Goal: Information Seeking & Learning: Learn about a topic

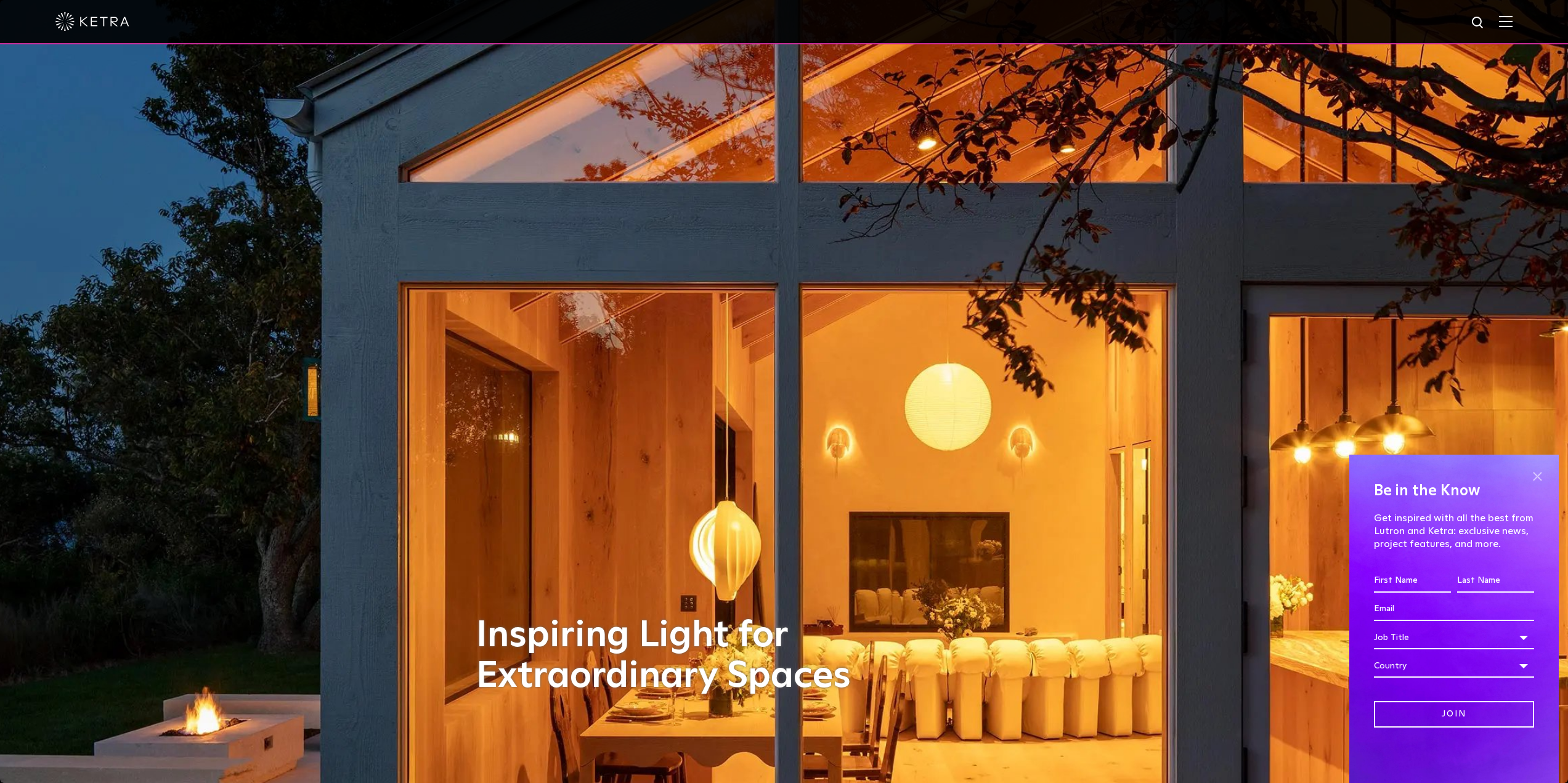
click at [1537, 477] on span at bounding box center [1537, 476] width 18 height 18
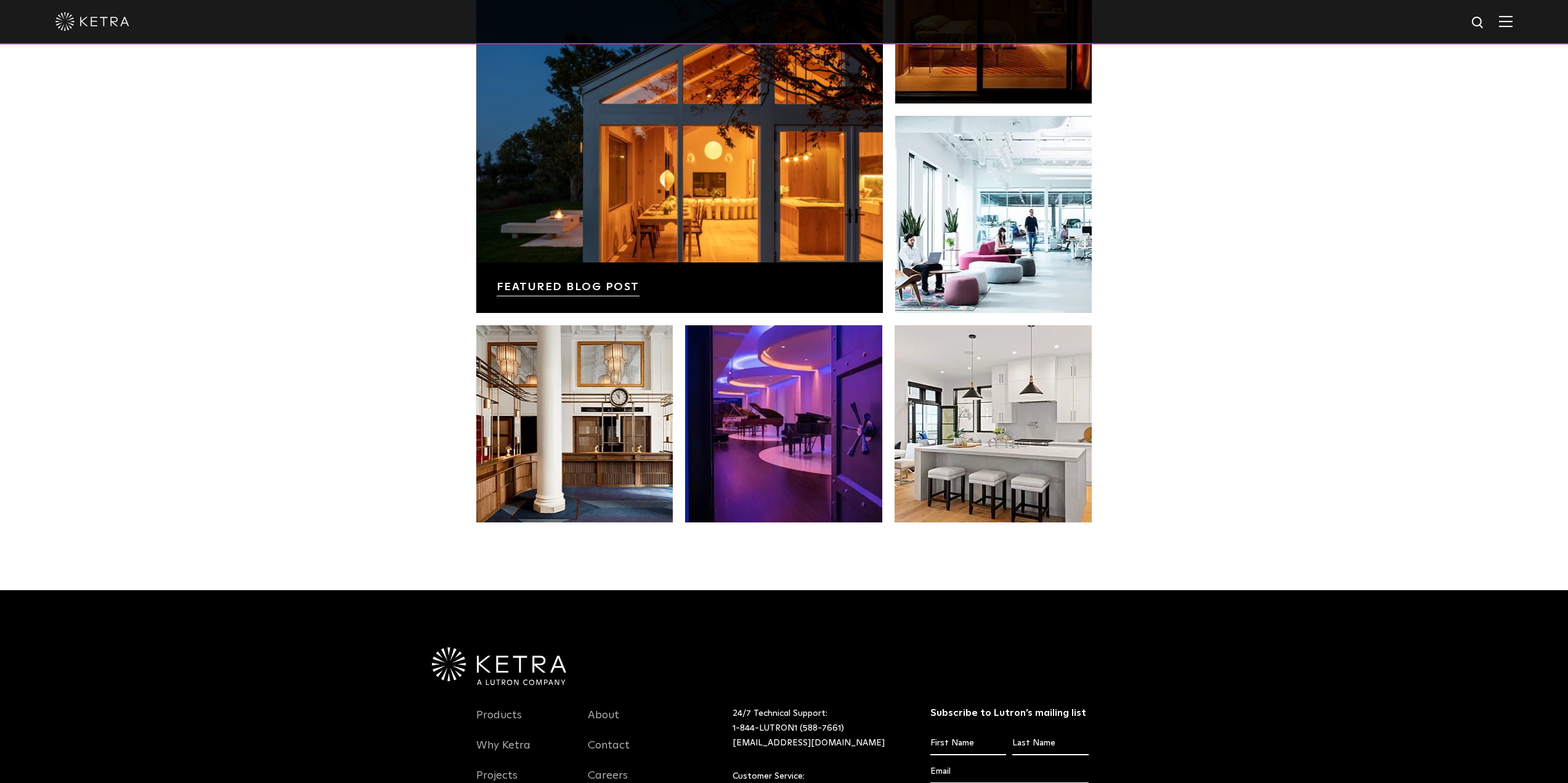
scroll to position [2465, 0]
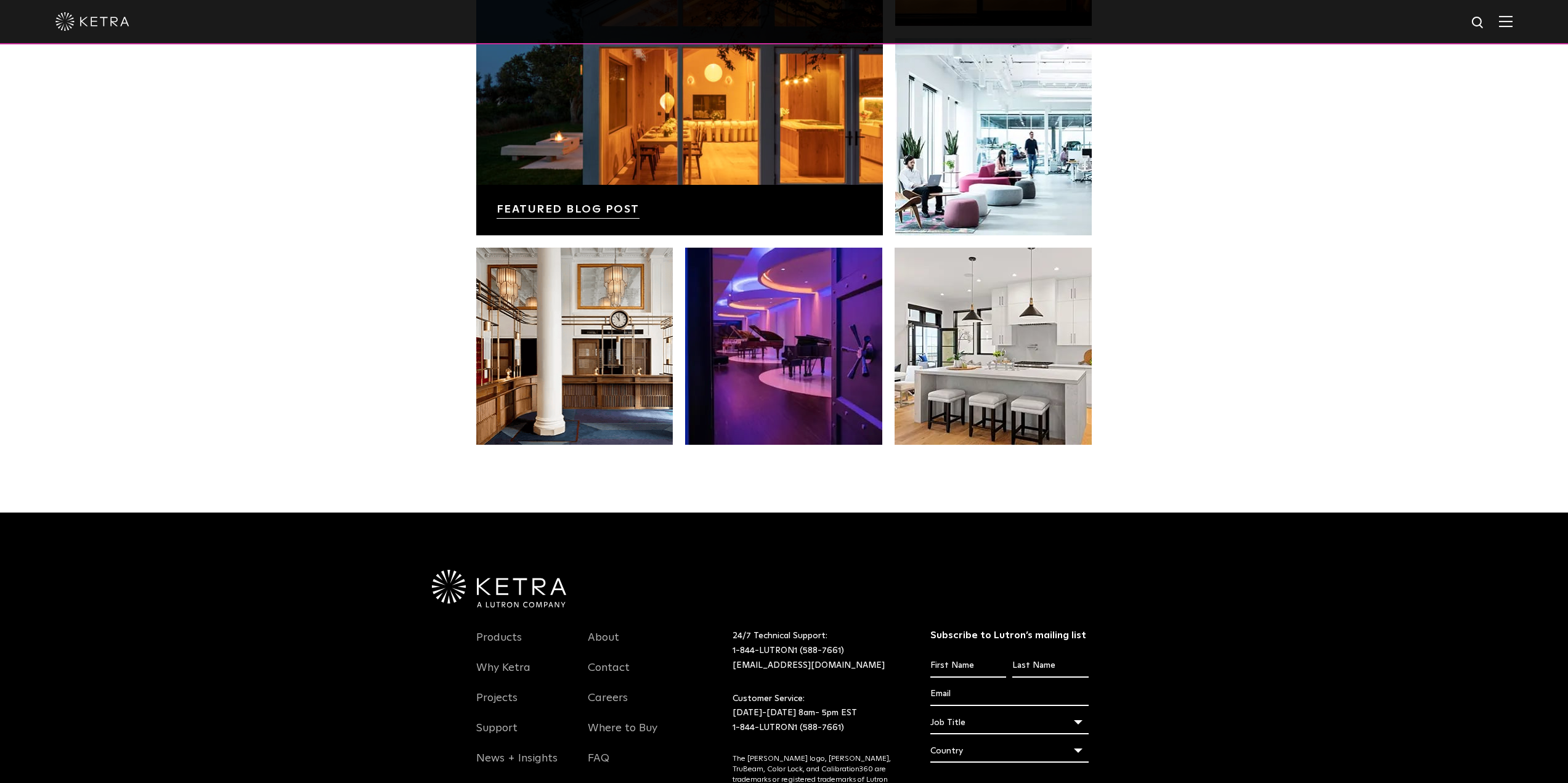
click at [521, 644] on li "Products" at bounding box center [523, 644] width 94 height 30
click at [516, 644] on link "Products" at bounding box center [499, 645] width 45 height 28
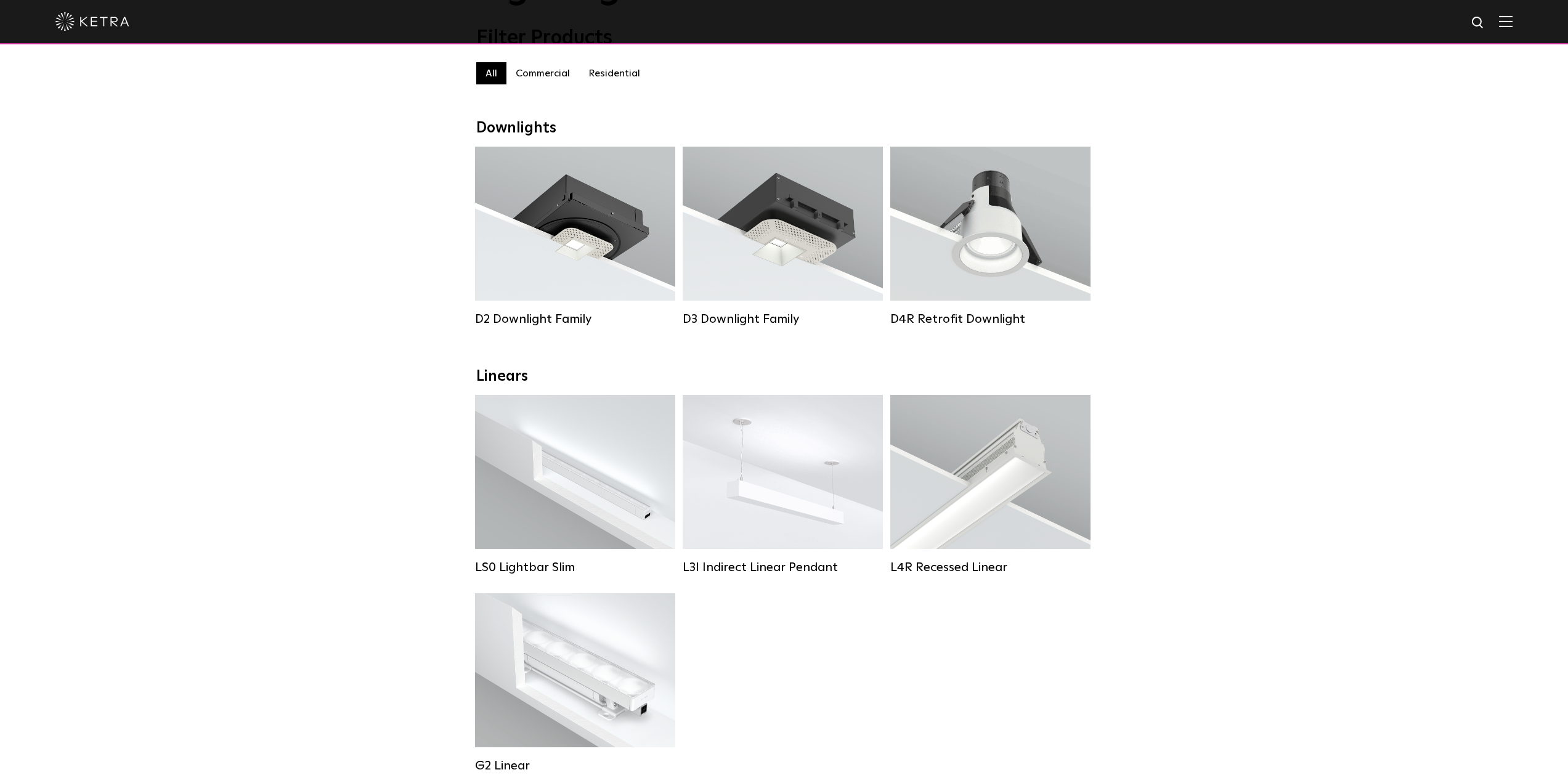
scroll to position [123, 0]
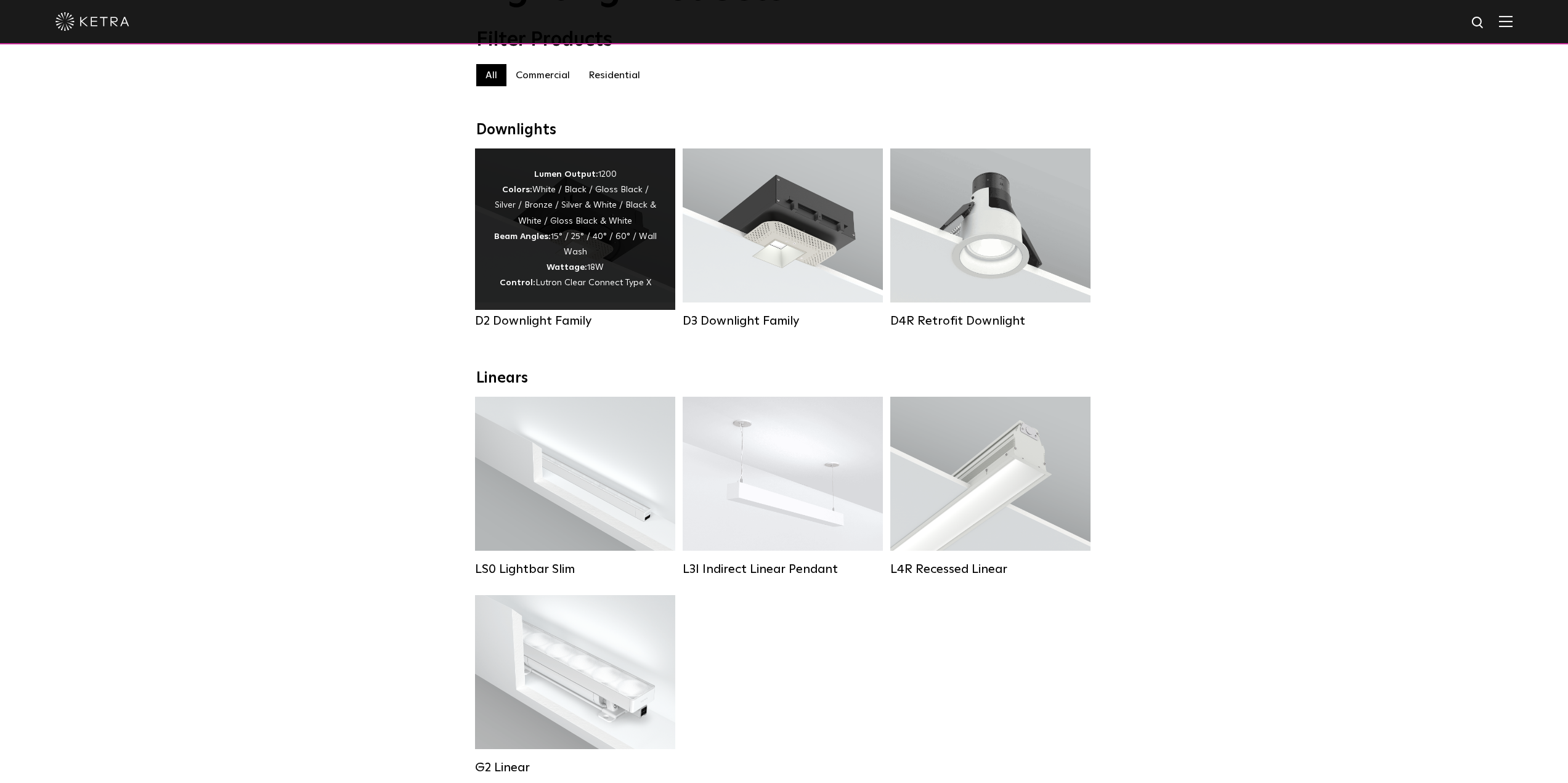
click at [627, 254] on div "Lumen Output: 1200 Colors: White / Black / Gloss Black / Silver / Bronze / Silv…" at bounding box center [575, 229] width 163 height 124
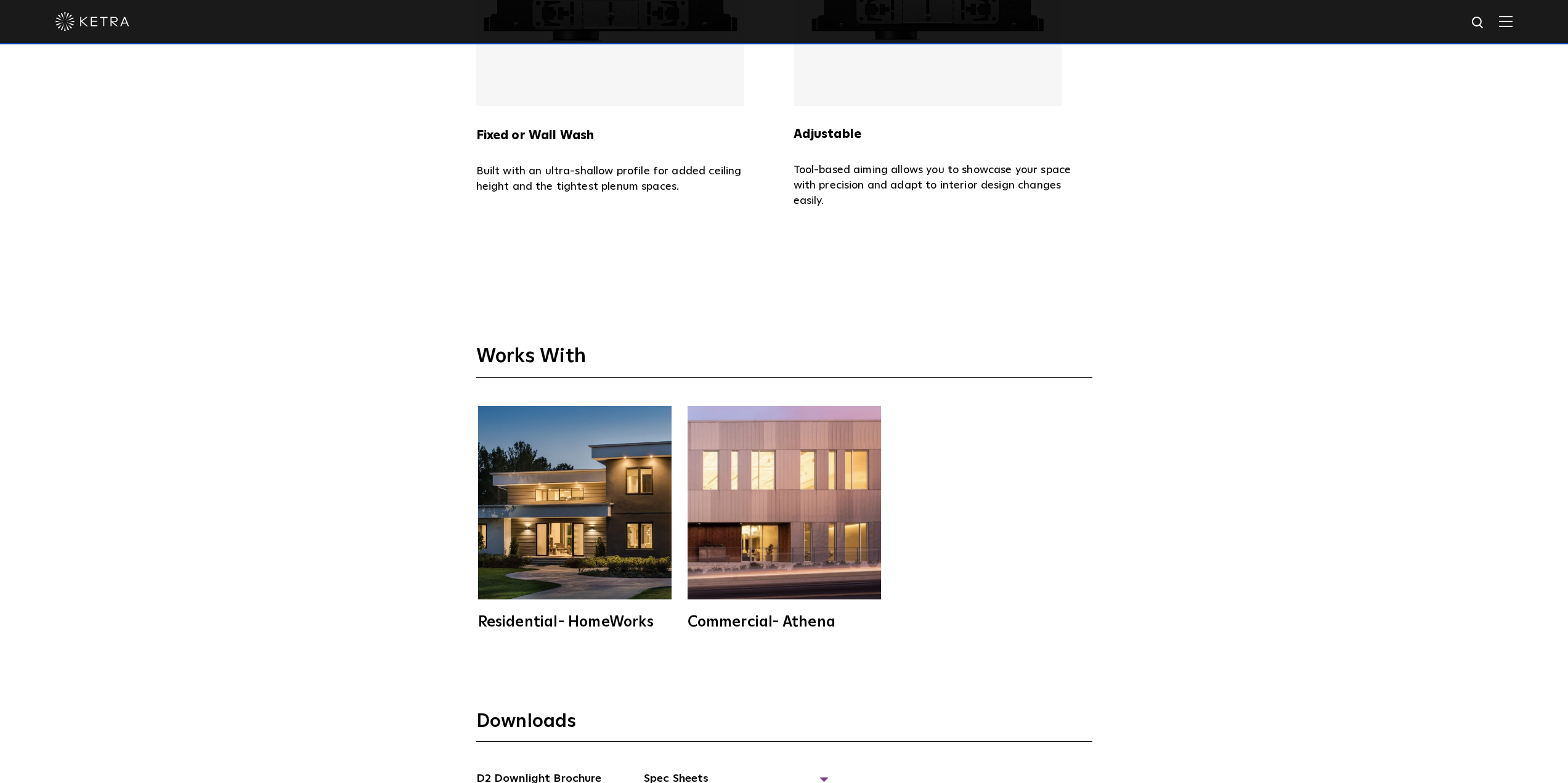
scroll to position [3944, 0]
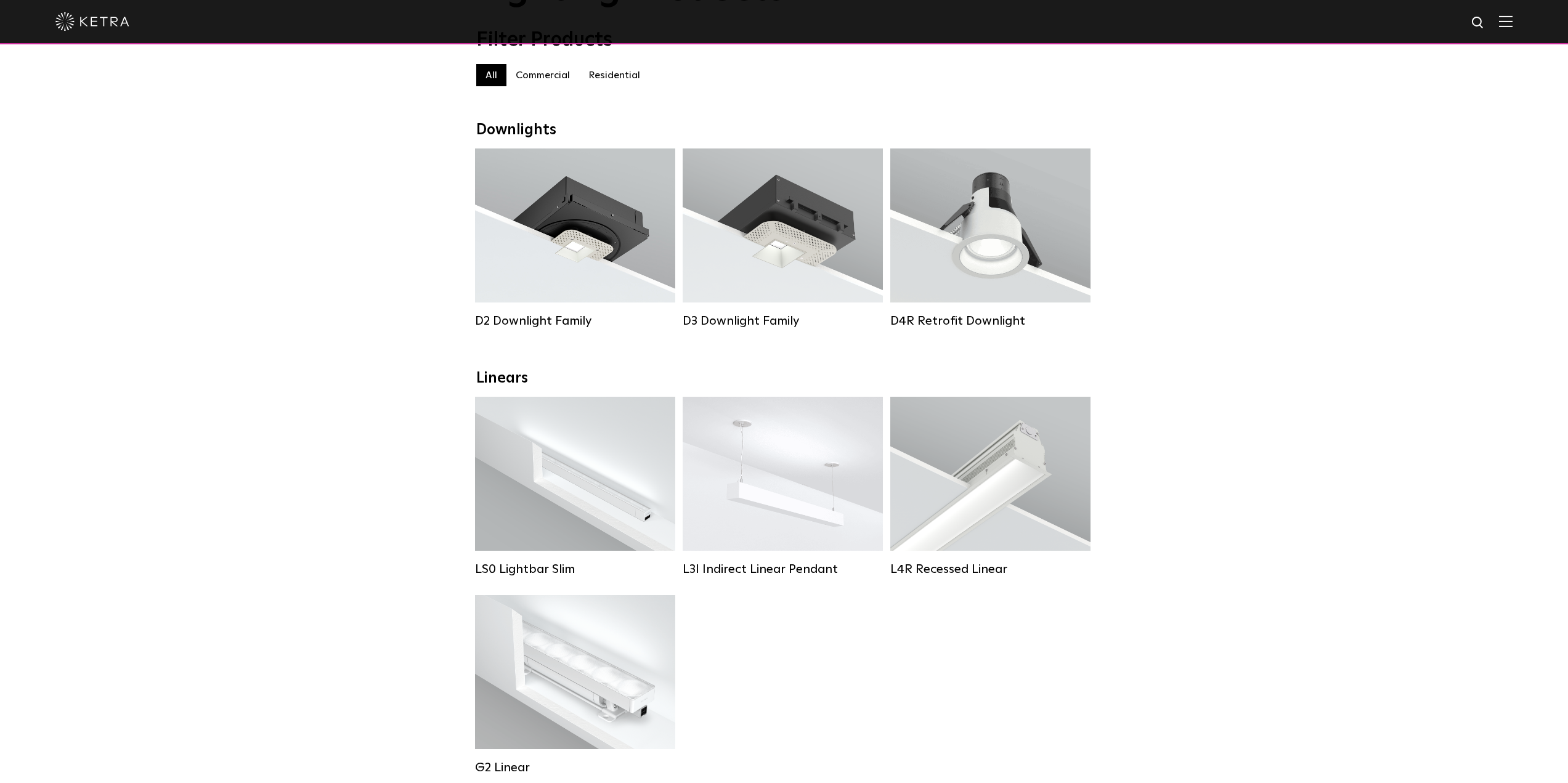
drag, startPoint x: 0, startPoint y: 0, endPoint x: 671, endPoint y: 39, distance: 672.1
